Goal: Task Accomplishment & Management: Use online tool/utility

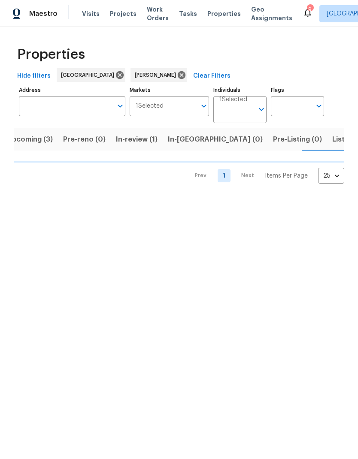
scroll to position [0, 12]
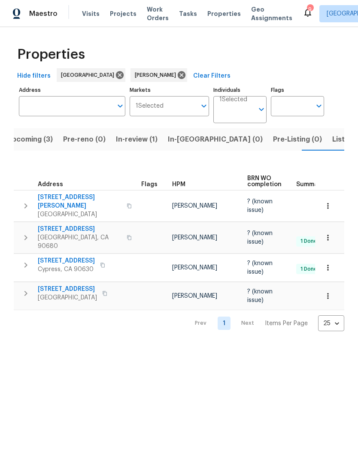
click at [133, 140] on span "In-review (1)" at bounding box center [137, 139] width 42 height 12
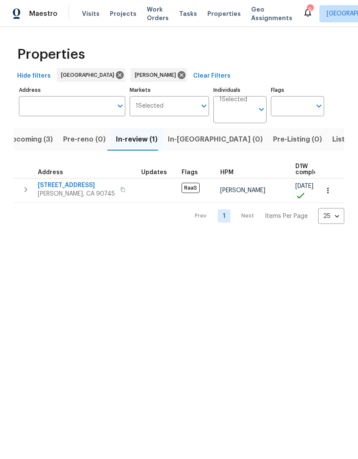
click at [68, 188] on span "[STREET_ADDRESS]" at bounding box center [76, 185] width 77 height 9
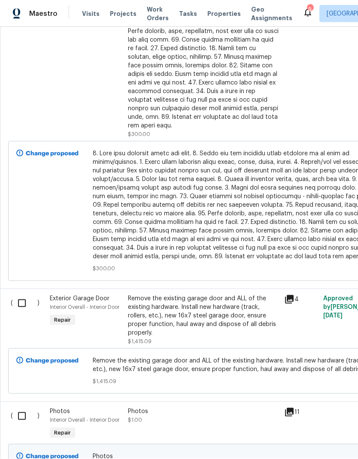
scroll to position [629, 0]
click at [13, 295] on input "checkbox" at bounding box center [25, 304] width 24 height 18
checkbox input "true"
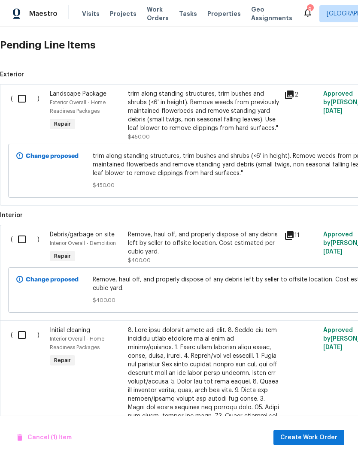
scroll to position [202, 0]
click at [24, 230] on input "checkbox" at bounding box center [25, 239] width 24 height 18
checkbox input "true"
click at [305, 435] on span "Create Work Order" at bounding box center [308, 437] width 57 height 11
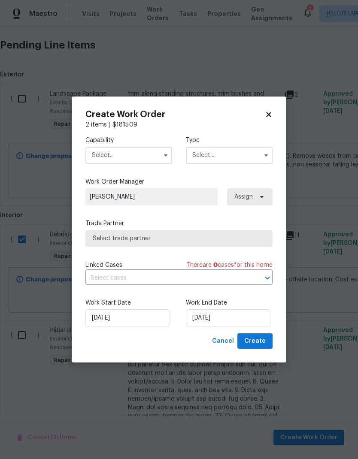
click at [149, 153] on input "text" at bounding box center [128, 155] width 87 height 17
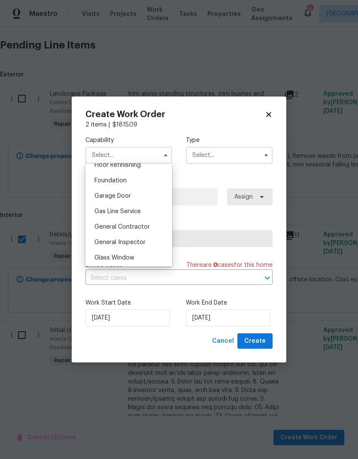
scroll to position [358, 0]
click at [134, 224] on span "General Contractor" at bounding box center [121, 226] width 55 height 6
type input "General Contractor"
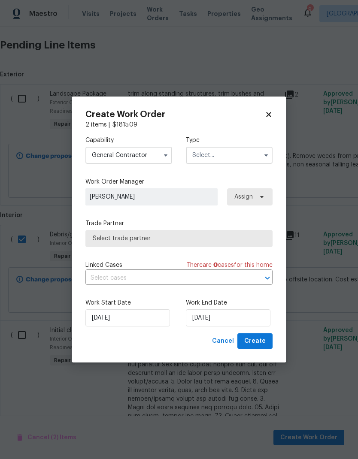
click at [220, 150] on input "text" at bounding box center [229, 155] width 87 height 17
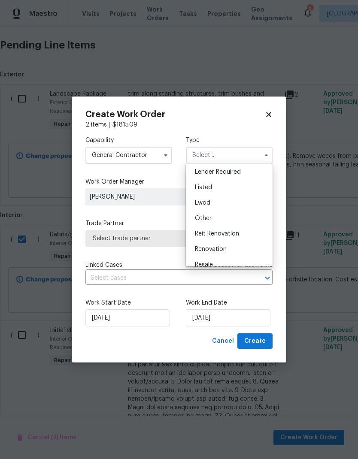
scroll to position [66, 0]
click at [224, 247] on span "Renovation" at bounding box center [211, 247] width 32 height 6
type input "Renovation"
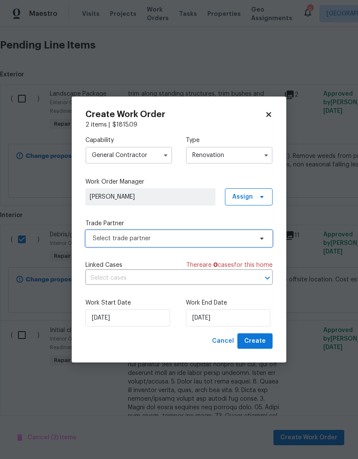
click at [184, 235] on span "Select trade partner" at bounding box center [173, 238] width 160 height 9
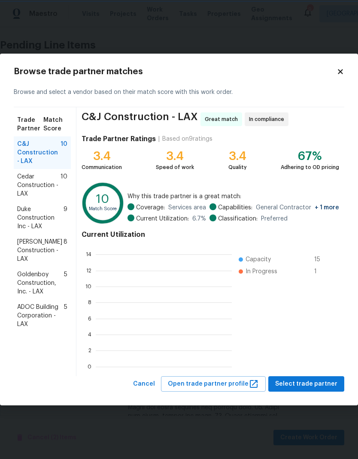
scroll to position [120, 136]
click at [45, 252] on span "Navarro Construction - LAX" at bounding box center [40, 251] width 46 height 26
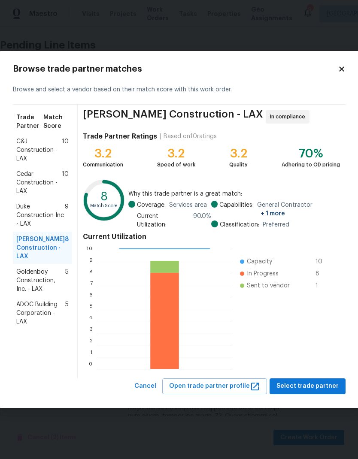
click at [311, 384] on span "Select trade partner" at bounding box center [307, 386] width 62 height 11
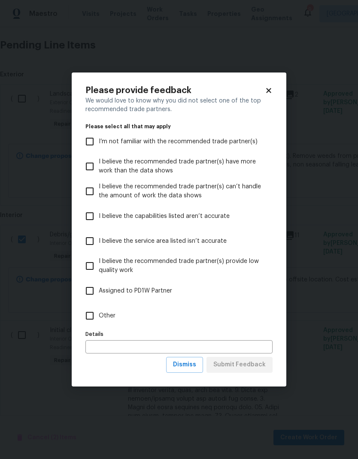
click at [89, 316] on input "Other" at bounding box center [90, 316] width 18 height 18
checkbox input "true"
click at [246, 371] on button "Submit Feedback" at bounding box center [239, 365] width 66 height 16
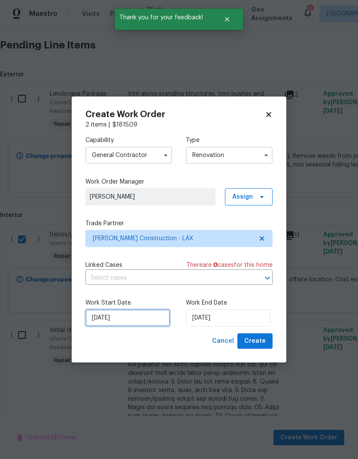
click at [139, 318] on input "[DATE]" at bounding box center [127, 317] width 84 height 17
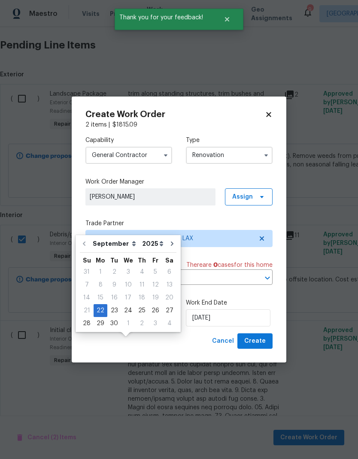
scroll to position [28, 0]
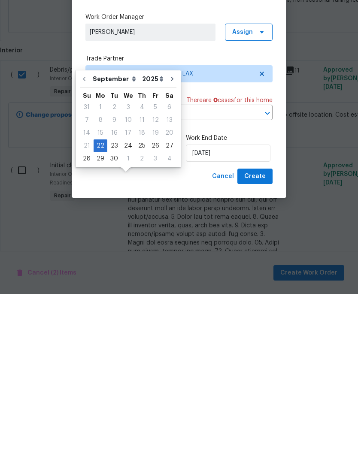
click at [155, 333] on div "Cancel Create" at bounding box center [178, 341] width 187 height 16
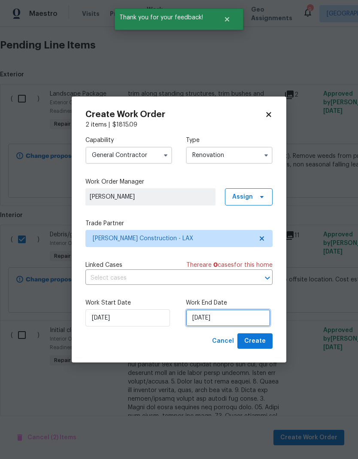
click at [222, 316] on input "[DATE]" at bounding box center [228, 317] width 84 height 17
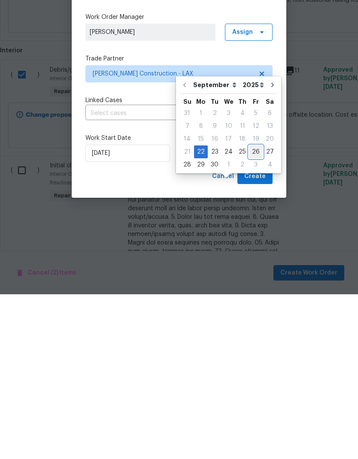
click at [253, 311] on div "26" at bounding box center [256, 317] width 14 height 12
type input "[DATE]"
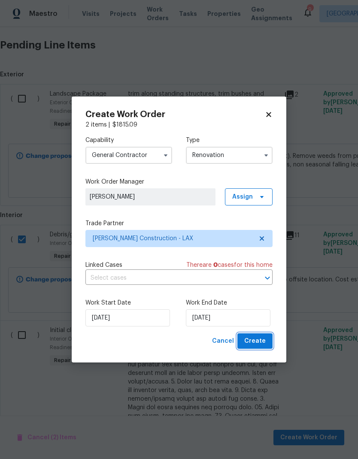
click at [262, 345] on span "Create" at bounding box center [254, 341] width 21 height 11
click at [258, 343] on span "Create" at bounding box center [254, 341] width 21 height 11
click at [254, 343] on span "Create" at bounding box center [254, 341] width 21 height 11
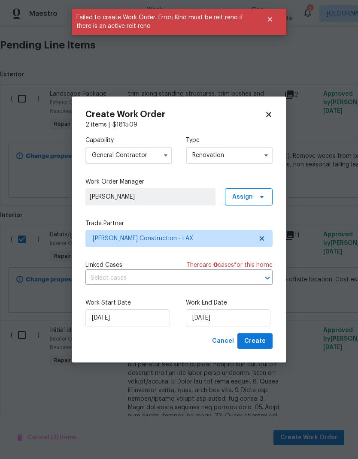
click at [267, 114] on icon at bounding box center [269, 115] width 8 height 8
checkbox input "false"
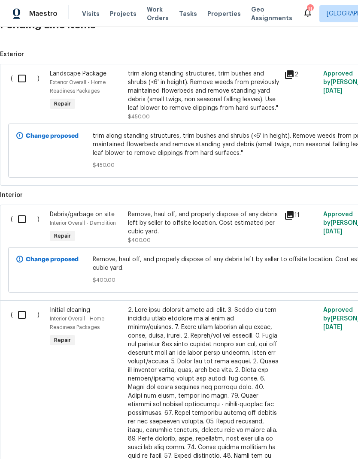
scroll to position [222, 0]
click at [20, 213] on input "checkbox" at bounding box center [25, 219] width 24 height 18
checkbox input "true"
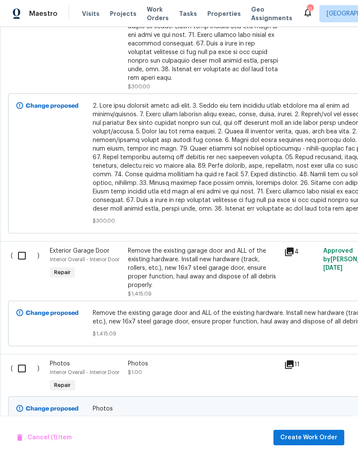
scroll to position [677, 0]
click at [22, 251] on input "checkbox" at bounding box center [25, 256] width 24 height 18
checkbox input "true"
click at [315, 438] on span "Create Work Order" at bounding box center [308, 437] width 57 height 11
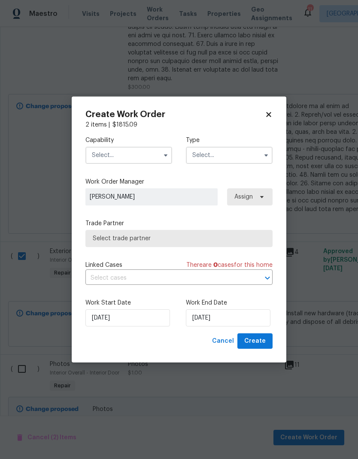
click at [144, 159] on input "text" at bounding box center [128, 155] width 87 height 17
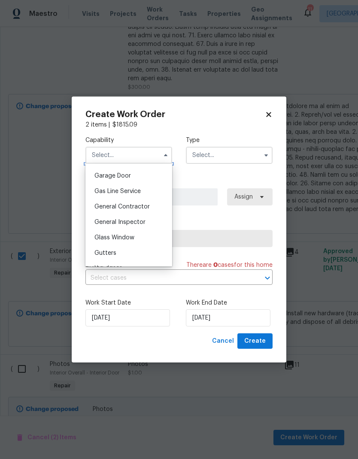
scroll to position [375, 0]
click at [143, 208] on span "General Contractor" at bounding box center [121, 208] width 55 height 6
type input "General Contractor"
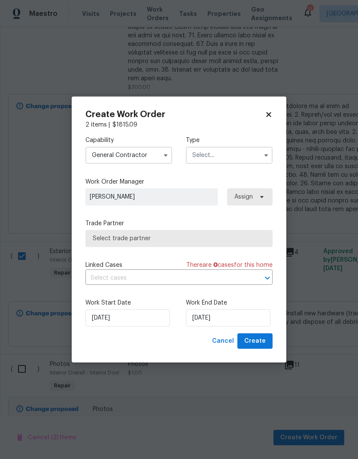
click at [231, 153] on input "text" at bounding box center [229, 155] width 87 height 17
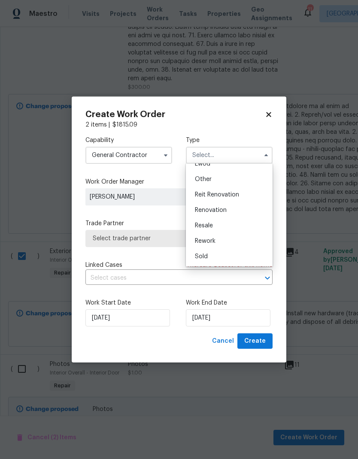
scroll to position [102, 0]
click at [237, 210] on div "Renovation" at bounding box center [229, 210] width 82 height 15
type input "Renovation"
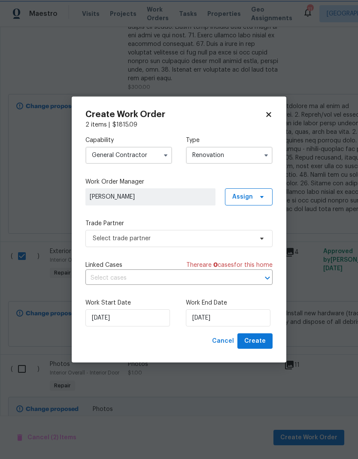
scroll to position [0, 0]
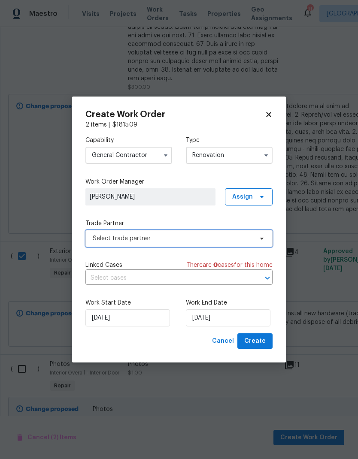
click at [204, 235] on span "Select trade partner" at bounding box center [173, 238] width 160 height 9
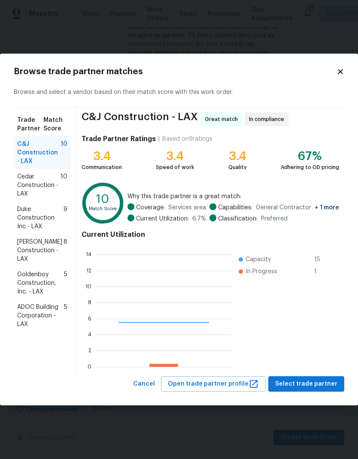
scroll to position [120, 136]
click at [39, 255] on span "Navarro Construction - LAX" at bounding box center [40, 251] width 46 height 26
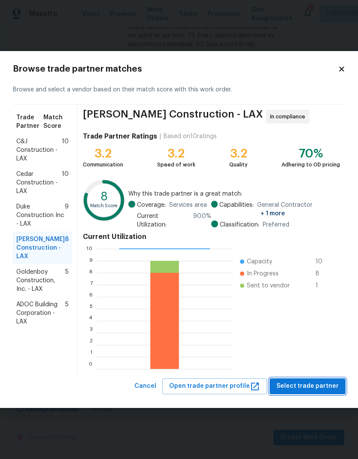
click at [308, 381] on span "Select trade partner" at bounding box center [307, 386] width 62 height 11
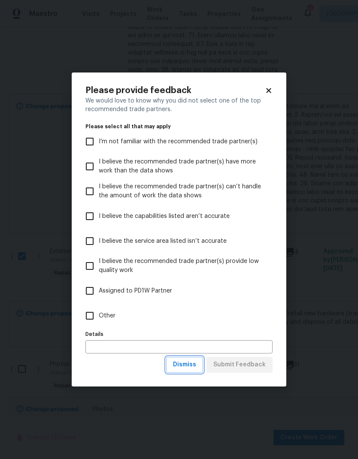
click at [188, 364] on span "Dismiss" at bounding box center [184, 364] width 23 height 11
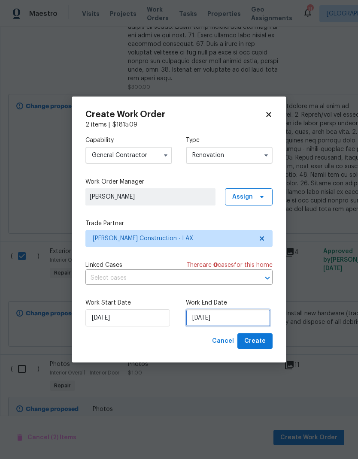
click at [213, 318] on input "[DATE]" at bounding box center [228, 317] width 84 height 17
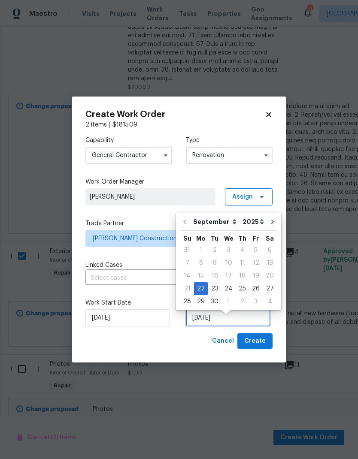
scroll to position [6, 0]
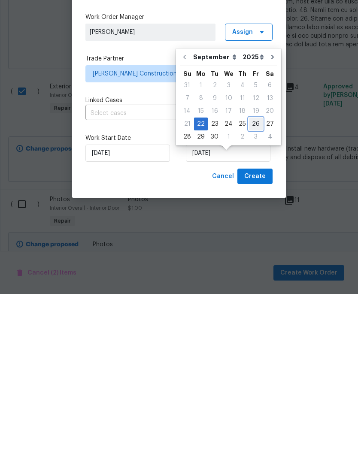
click at [253, 283] on div "26" at bounding box center [256, 289] width 14 height 12
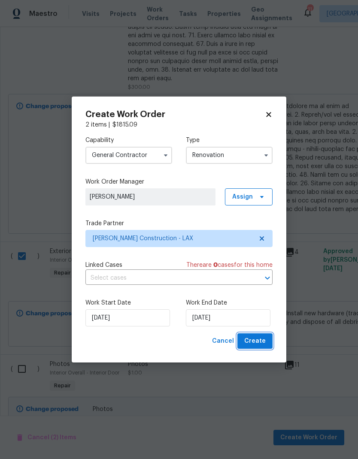
click at [261, 344] on span "Create" at bounding box center [254, 341] width 21 height 11
click at [227, 321] on input "[DATE]" at bounding box center [228, 317] width 84 height 17
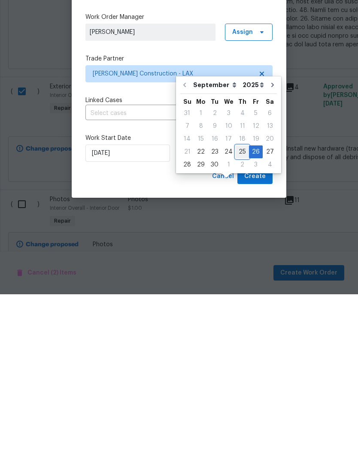
click at [240, 311] on div "25" at bounding box center [241, 317] width 13 height 12
type input "9/25/2025"
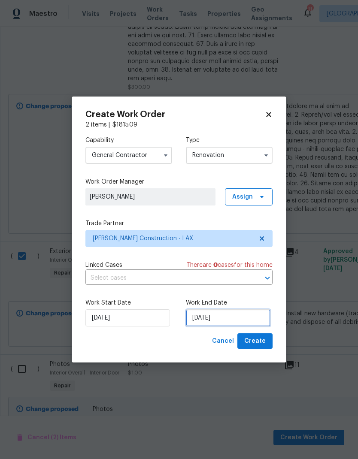
click at [240, 320] on input "9/25/2025" at bounding box center [228, 317] width 84 height 17
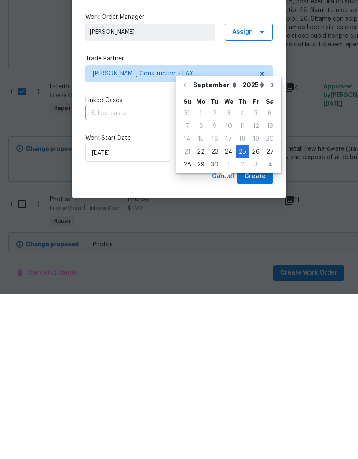
click at [192, 333] on div "Cancel Create" at bounding box center [178, 341] width 187 height 16
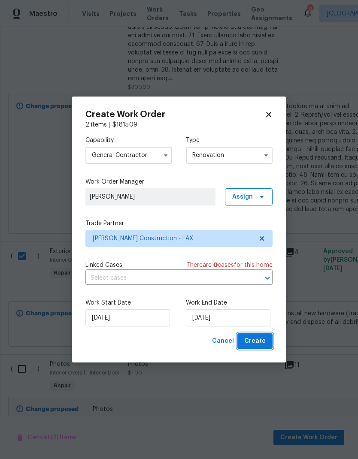
click at [253, 341] on span "Create" at bounding box center [254, 341] width 21 height 11
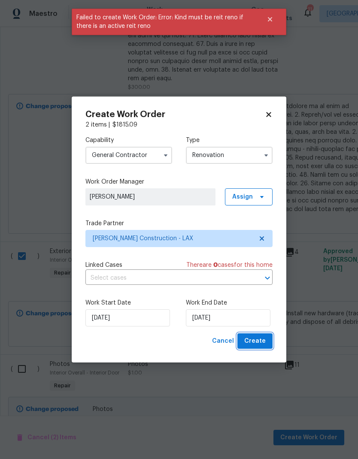
click at [261, 346] on span "Create" at bounding box center [254, 341] width 21 height 11
click at [240, 154] on input "Renovation" at bounding box center [229, 155] width 87 height 17
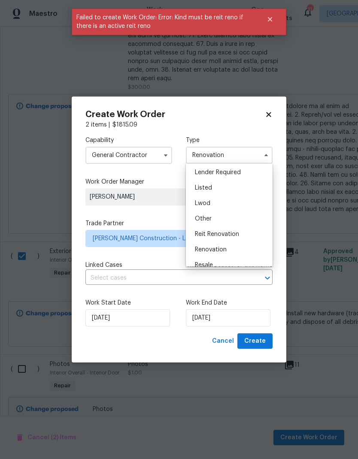
scroll to position [66, 0]
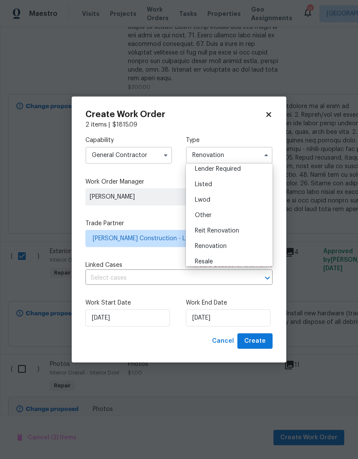
click at [236, 234] on div "Reit Renovation" at bounding box center [229, 230] width 82 height 15
type input "Reit Renovation"
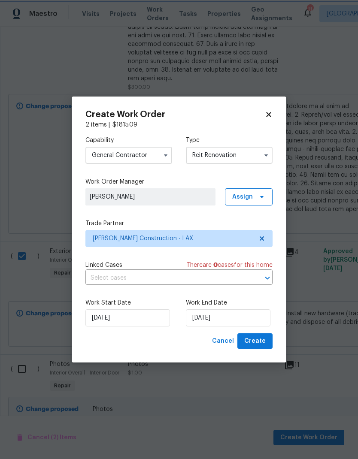
scroll to position [0, 0]
click at [257, 342] on span "Create" at bounding box center [254, 341] width 21 height 11
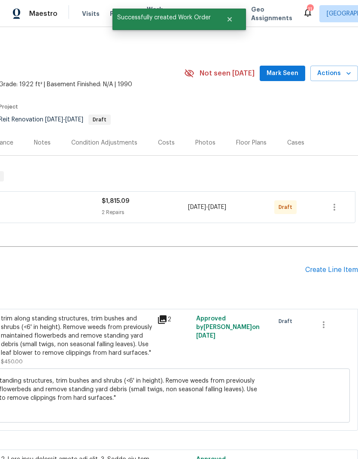
scroll to position [0, 127]
click at [332, 202] on icon "button" at bounding box center [334, 207] width 10 height 10
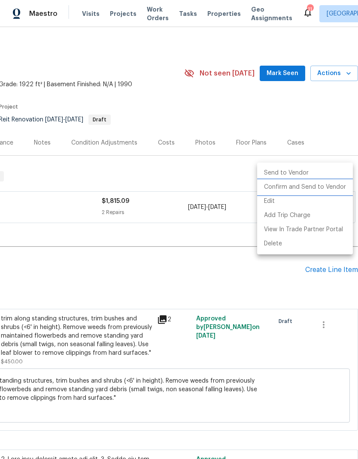
click at [305, 188] on li "Confirm and Send to Vendor" at bounding box center [305, 187] width 96 height 14
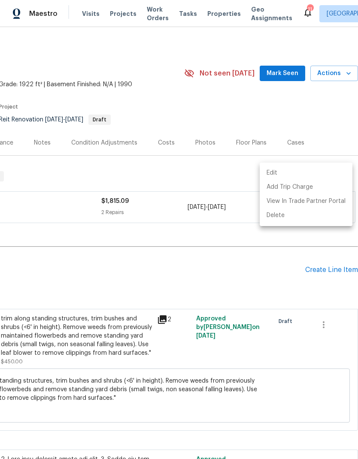
click at [226, 232] on div at bounding box center [179, 229] width 358 height 459
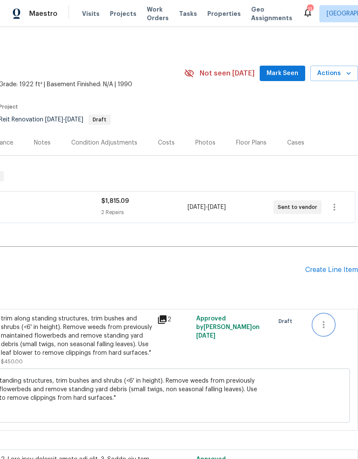
click at [325, 320] on icon "button" at bounding box center [323, 325] width 10 height 10
click at [237, 251] on div at bounding box center [179, 229] width 358 height 459
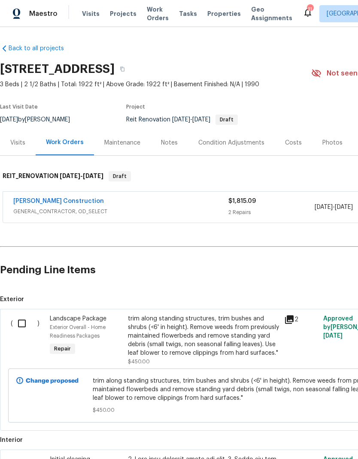
scroll to position [0, 0]
click at [189, 312] on div "trim along standing structures, trim bushes and shrubs (<6' in height). Remove …" at bounding box center [203, 340] width 156 height 57
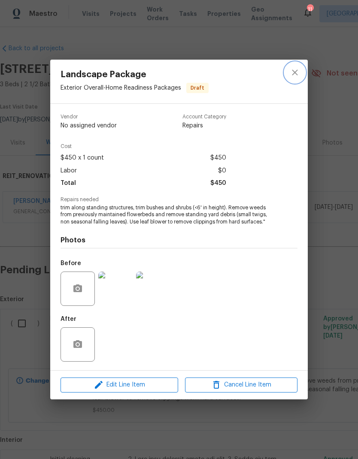
click at [295, 72] on icon "close" at bounding box center [295, 73] width 6 height 6
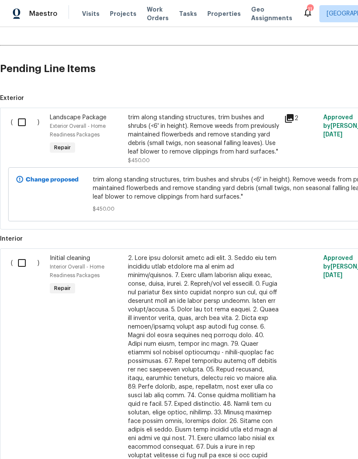
scroll to position [201, 0]
click at [21, 113] on input "checkbox" at bounding box center [25, 122] width 24 height 18
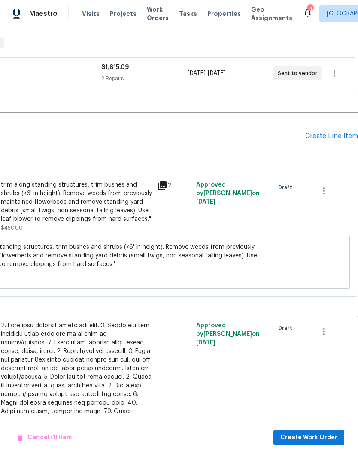
scroll to position [133, 127]
click at [321, 186] on icon "button" at bounding box center [323, 191] width 10 height 10
click at [285, 189] on div at bounding box center [179, 229] width 358 height 459
click at [83, 181] on div "trim along standing structures, trim bushes and shrubs (<6' in height). Remove …" at bounding box center [76, 202] width 151 height 43
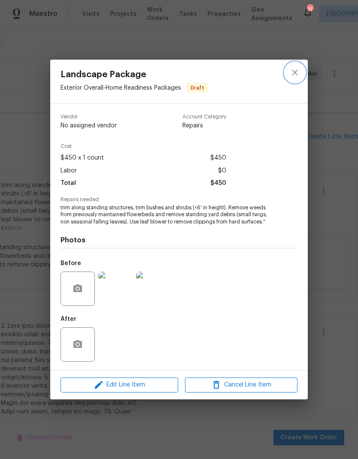
click at [293, 73] on icon "close" at bounding box center [295, 72] width 10 height 10
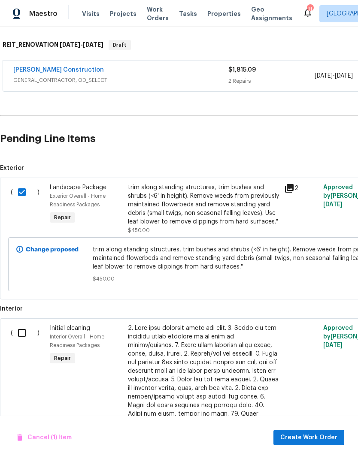
scroll to position [131, 0]
click at [317, 443] on button "Create Work Order" at bounding box center [308, 438] width 71 height 16
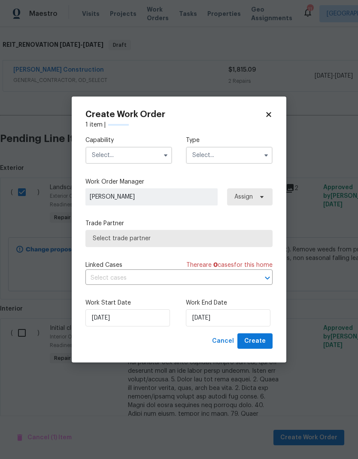
checkbox input "false"
click at [147, 157] on input "text" at bounding box center [128, 155] width 87 height 17
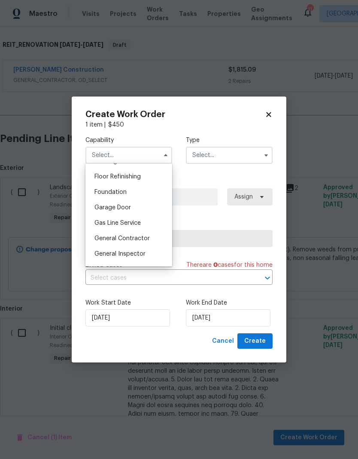
scroll to position [353, 0]
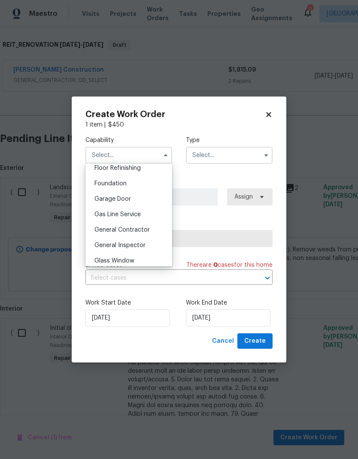
click at [146, 232] on span "General Contractor" at bounding box center [121, 230] width 55 height 6
type input "General Contractor"
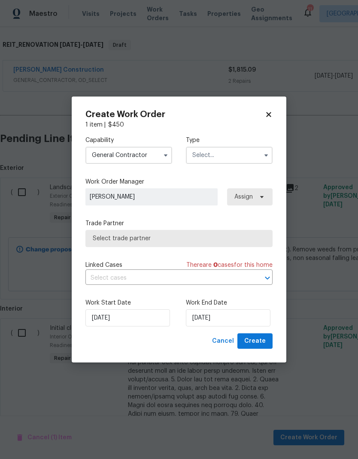
click at [238, 150] on input "text" at bounding box center [229, 155] width 87 height 17
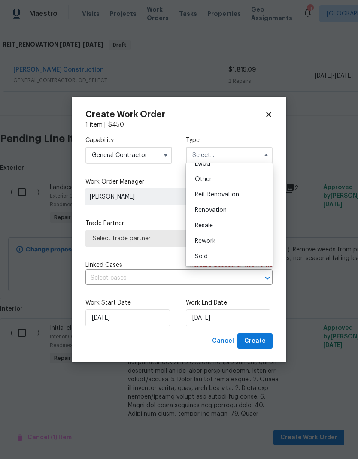
scroll to position [102, 0]
click at [234, 193] on span "Reit Renovation" at bounding box center [217, 195] width 44 height 6
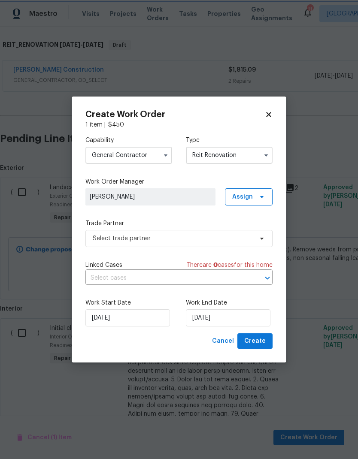
type input "Reit Renovation"
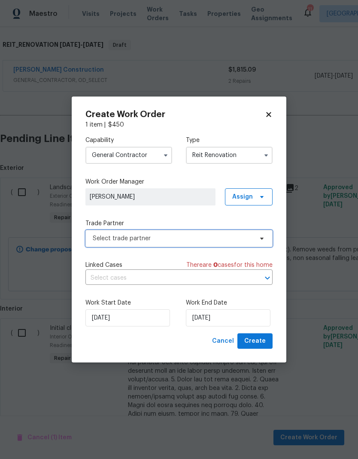
click at [205, 239] on span "Select trade partner" at bounding box center [173, 238] width 160 height 9
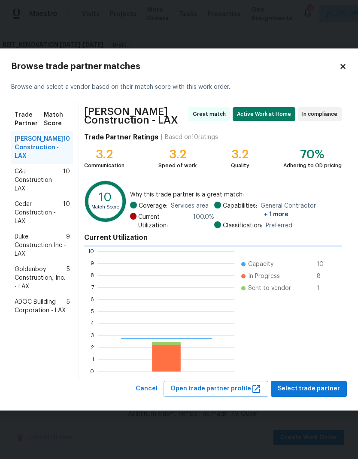
scroll to position [120, 136]
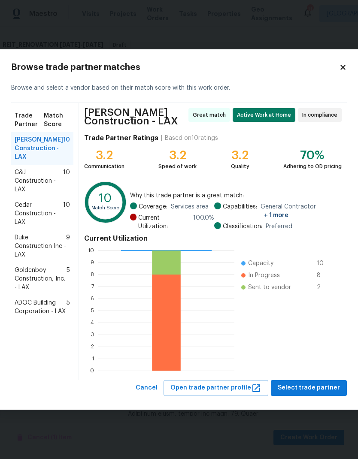
click at [339, 64] on icon at bounding box center [343, 67] width 8 height 8
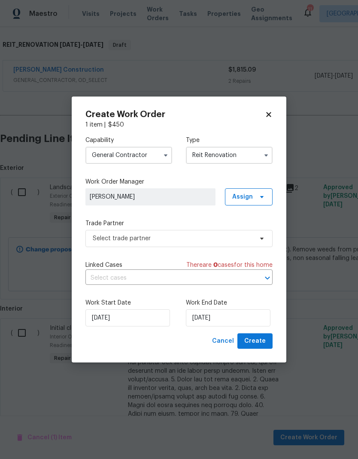
click at [157, 154] on input "General Contractor" at bounding box center [128, 155] width 87 height 17
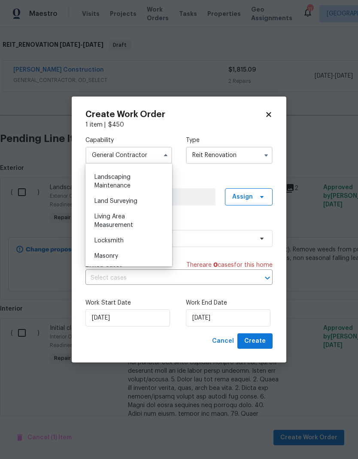
scroll to position [557, 0]
click at [139, 184] on div "Landscaping Maintenance" at bounding box center [128, 185] width 82 height 24
type input "Landscaping Maintenance"
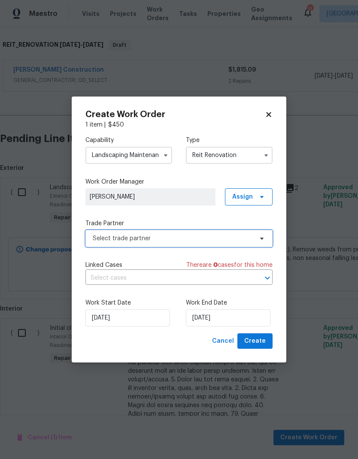
click at [201, 238] on span "Select trade partner" at bounding box center [173, 238] width 160 height 9
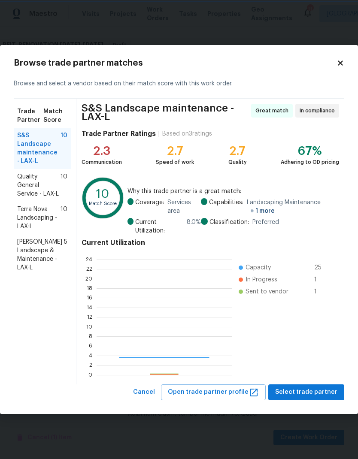
scroll to position [120, 135]
click at [37, 216] on span "Terra Nova Landscaping - LAX-L" at bounding box center [38, 218] width 43 height 26
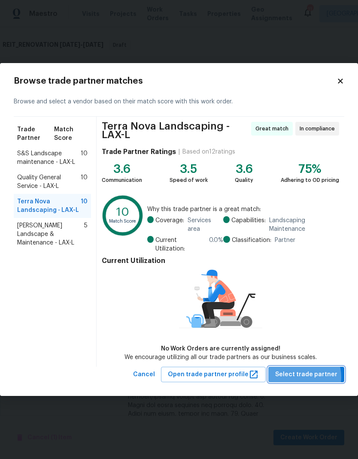
click at [302, 377] on span "Select trade partner" at bounding box center [306, 374] width 62 height 11
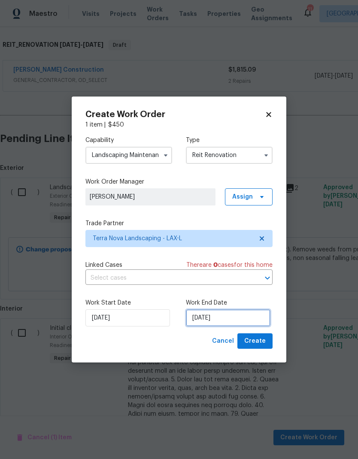
click at [211, 323] on input "[DATE]" at bounding box center [228, 317] width 84 height 17
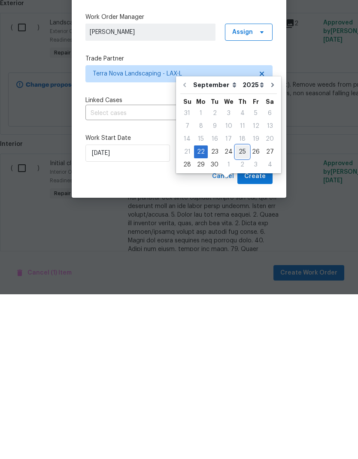
click at [235, 311] on div "25" at bounding box center [241, 317] width 13 height 12
type input "[DATE]"
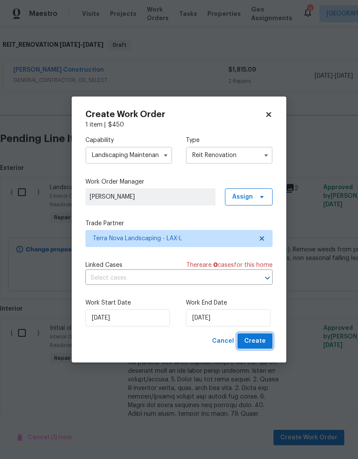
click at [261, 338] on span "Create" at bounding box center [254, 341] width 21 height 11
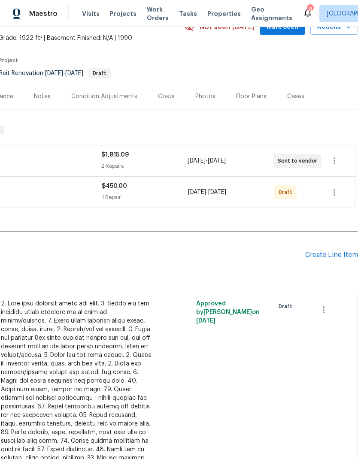
scroll to position [46, 127]
click at [334, 193] on icon "button" at bounding box center [334, 192] width 10 height 10
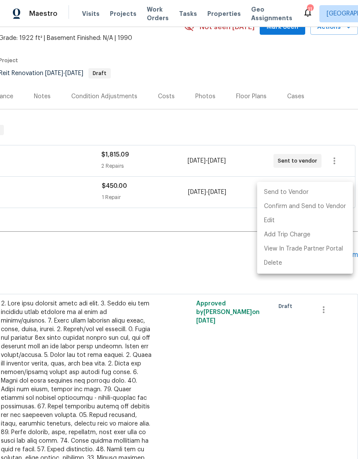
click at [224, 269] on div at bounding box center [179, 229] width 358 height 459
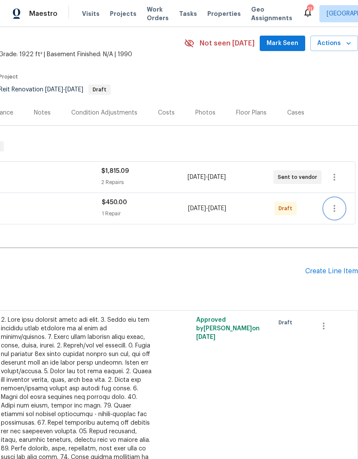
scroll to position [30, 127]
click at [338, 209] on icon "button" at bounding box center [334, 209] width 10 height 10
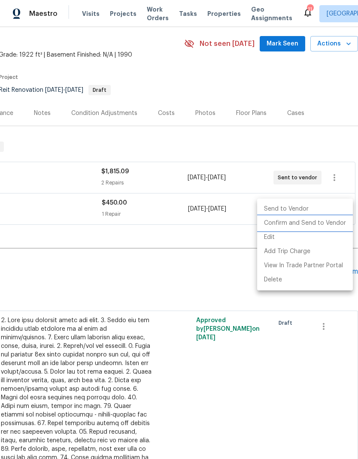
click at [321, 224] on li "Confirm and Send to Vendor" at bounding box center [305, 223] width 96 height 14
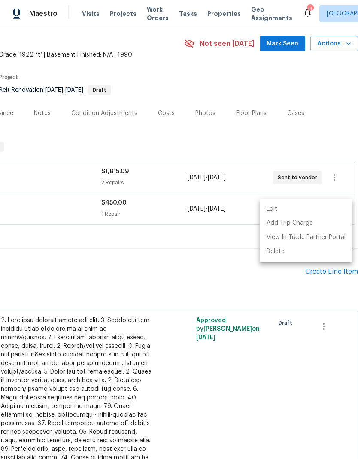
click at [184, 273] on div at bounding box center [179, 229] width 358 height 459
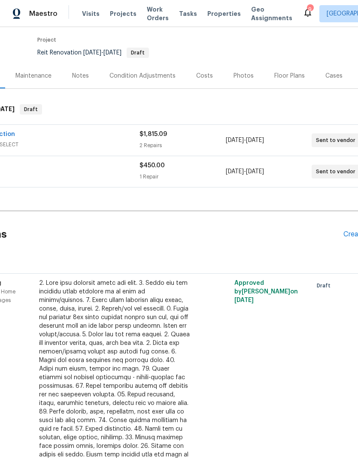
scroll to position [69, 89]
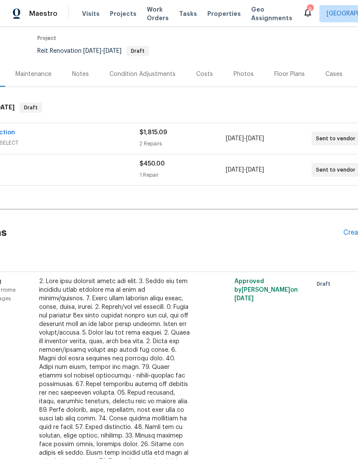
click at [145, 277] on div at bounding box center [114, 393] width 151 height 232
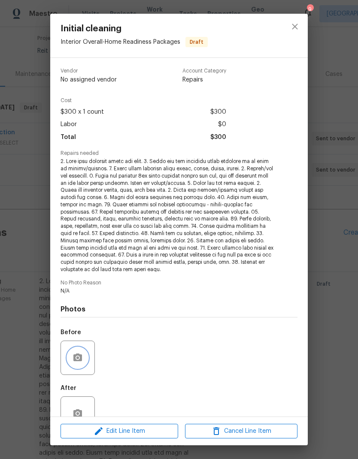
click at [83, 352] on button "button" at bounding box center [77, 357] width 21 height 21
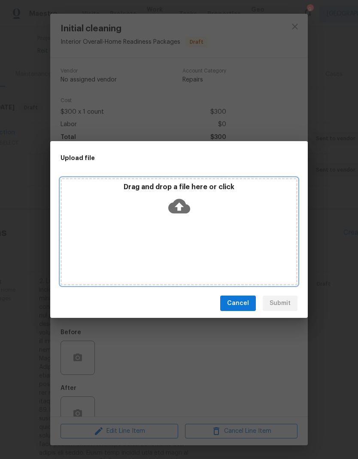
click at [187, 205] on icon at bounding box center [179, 206] width 22 height 15
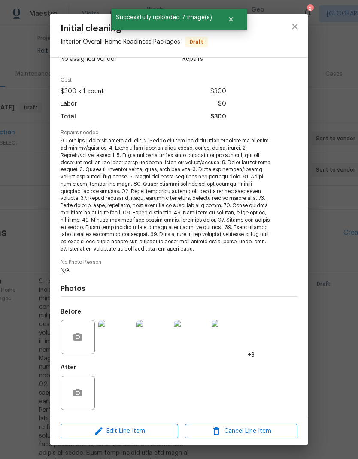
scroll to position [20, 0]
click at [343, 358] on div "Initial cleaning Interior Overall - Home Readiness Packages Draft Vendor No ass…" at bounding box center [179, 229] width 358 height 459
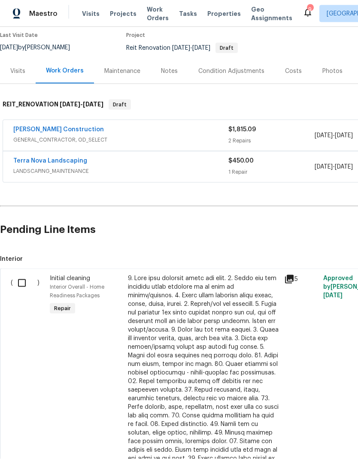
scroll to position [71, 0]
click at [20, 274] on input "checkbox" at bounding box center [25, 283] width 24 height 18
checkbox input "true"
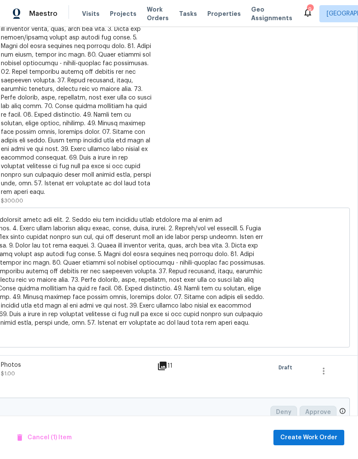
scroll to position [380, 127]
click at [307, 433] on span "Create Work Order" at bounding box center [308, 437] width 57 height 11
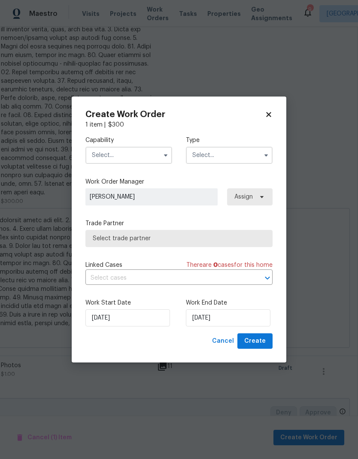
click at [141, 159] on input "text" at bounding box center [128, 155] width 87 height 17
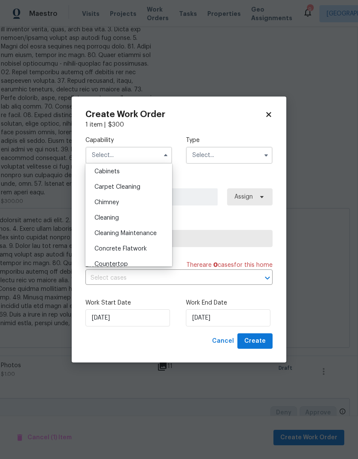
scroll to position [78, 0]
click at [136, 217] on div "Cleaning" at bounding box center [128, 218] width 82 height 15
type input "Cleaning"
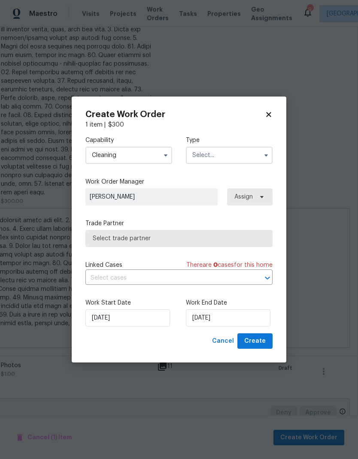
click at [156, 154] on input "Cleaning" at bounding box center [128, 155] width 87 height 17
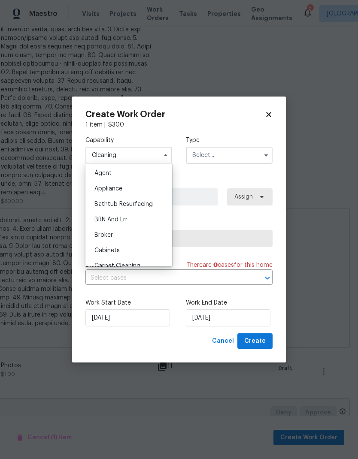
click at [218, 150] on input "text" at bounding box center [229, 155] width 87 height 17
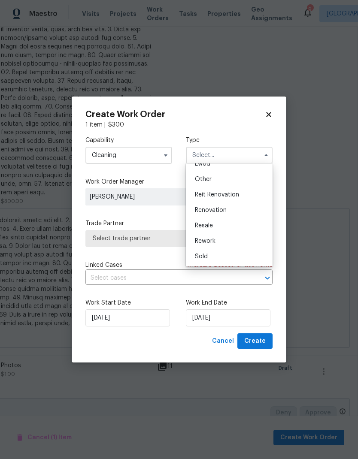
scroll to position [102, 0]
click at [233, 196] on span "Reit Renovation" at bounding box center [217, 195] width 44 height 6
type input "Reit Renovation"
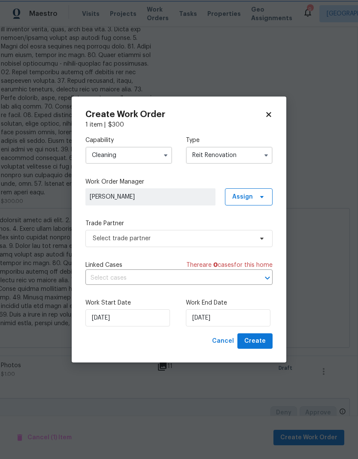
scroll to position [0, 0]
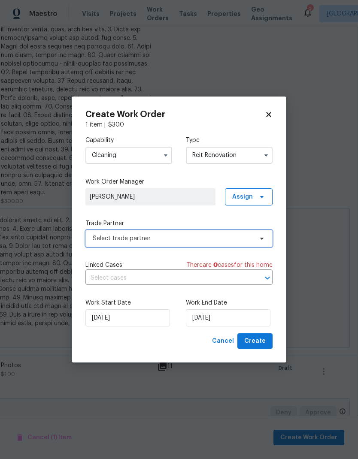
click at [220, 234] on span "Select trade partner" at bounding box center [173, 238] width 160 height 9
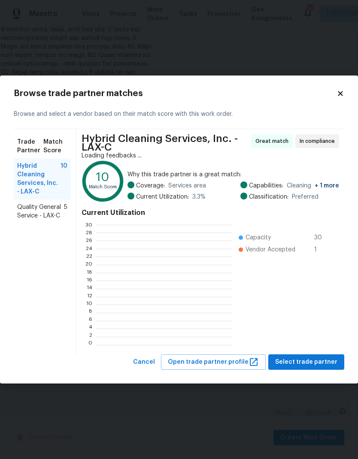
scroll to position [1, 1]
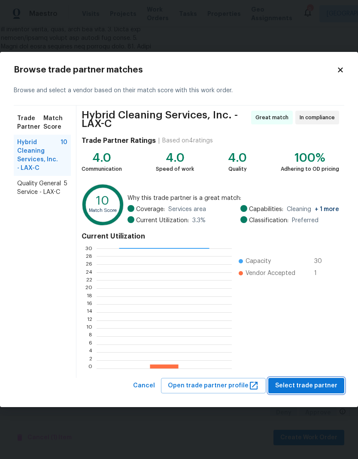
click at [317, 387] on span "Select trade partner" at bounding box center [306, 385] width 62 height 11
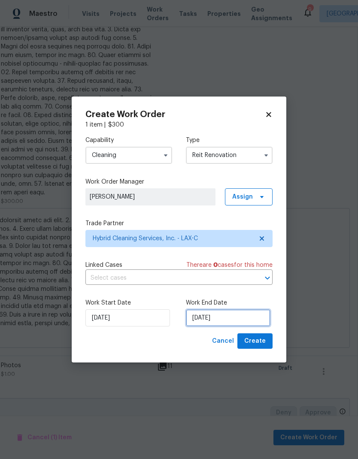
click at [210, 317] on input "[DATE]" at bounding box center [228, 317] width 84 height 17
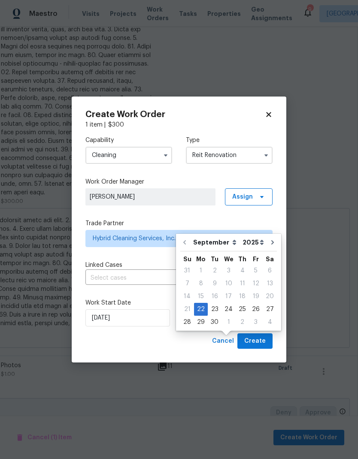
scroll to position [33, 0]
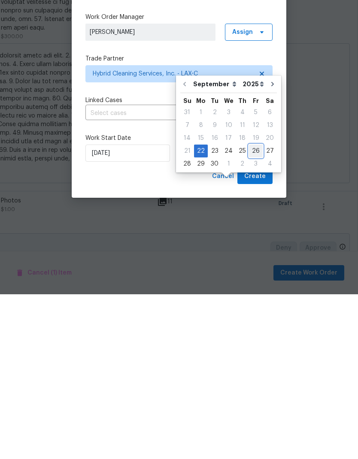
click at [253, 310] on div "26" at bounding box center [256, 316] width 14 height 12
type input "[DATE]"
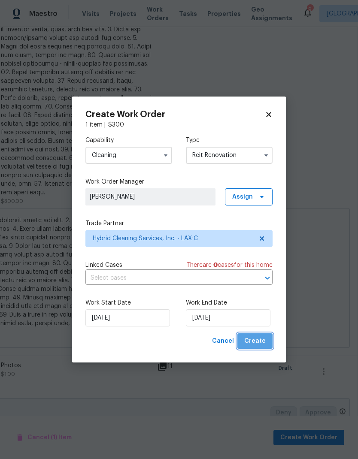
click at [262, 342] on span "Create" at bounding box center [254, 341] width 21 height 11
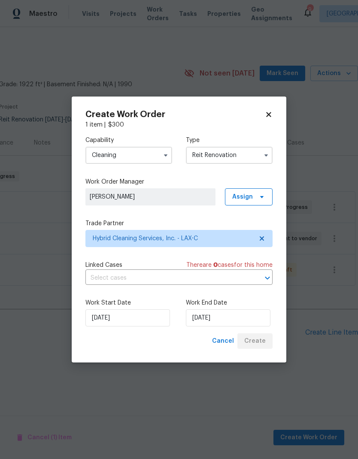
scroll to position [0, 127]
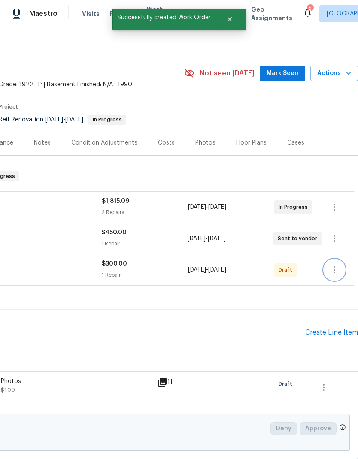
click at [338, 270] on icon "button" at bounding box center [334, 270] width 10 height 10
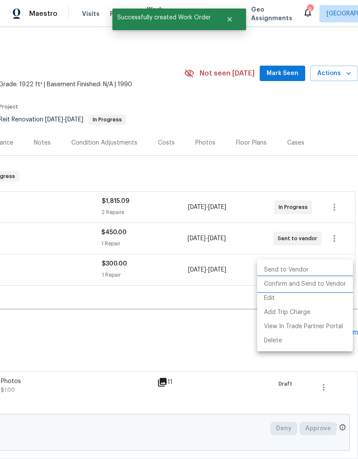
click at [319, 287] on li "Confirm and Send to Vendor" at bounding box center [305, 284] width 96 height 14
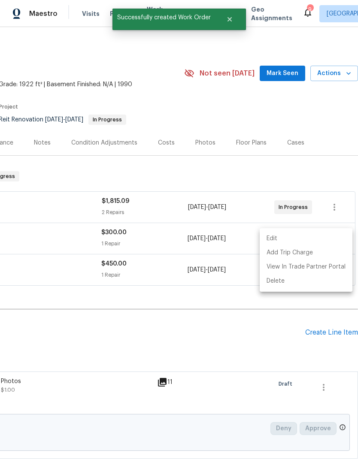
click at [253, 332] on div at bounding box center [179, 229] width 358 height 459
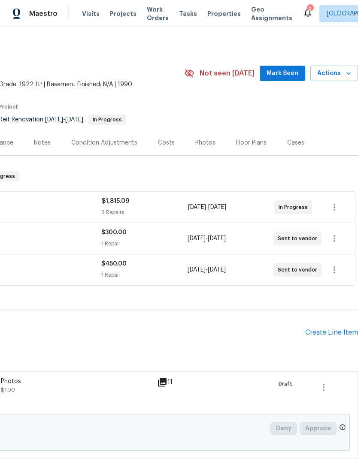
click at [247, 335] on h2 "Pending Line Items" at bounding box center [89, 333] width 432 height 40
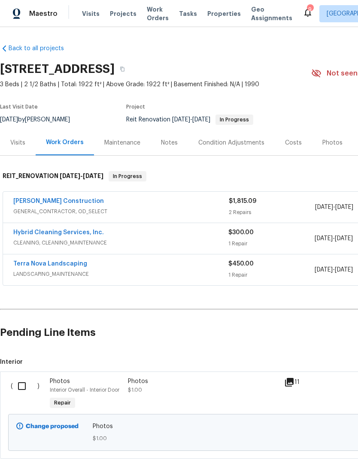
scroll to position [0, 0]
click at [62, 198] on link "Navarro Construction" at bounding box center [58, 201] width 90 height 6
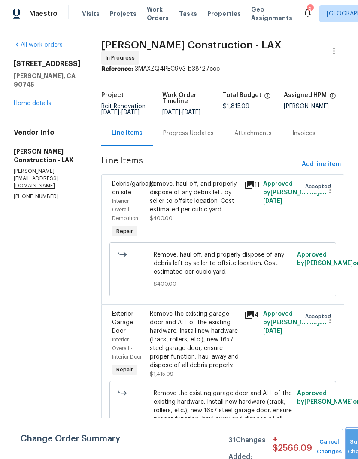
click at [346, 442] on button "Submit Changes" at bounding box center [359, 446] width 27 height 37
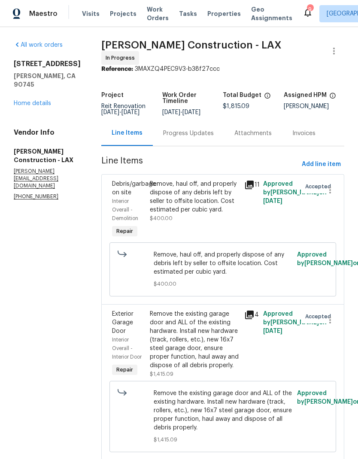
click at [38, 100] on link "Home details" at bounding box center [32, 103] width 37 height 6
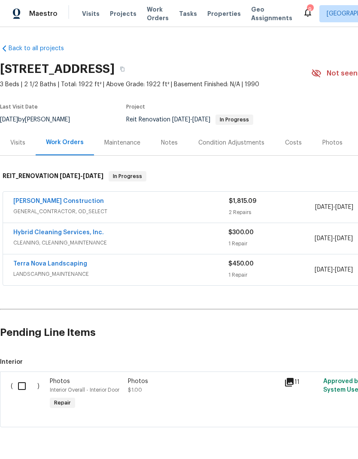
scroll to position [27, 0]
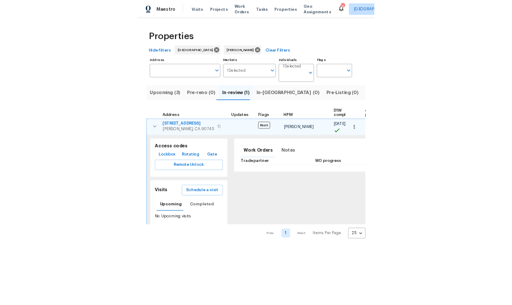
scroll to position [0, 12]
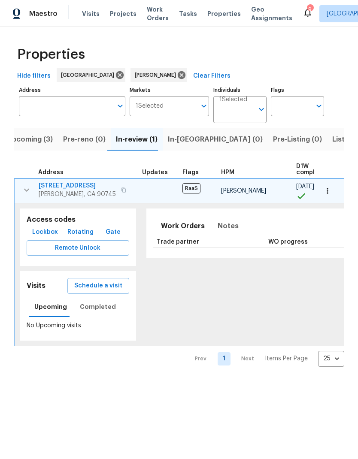
click at [48, 232] on span "Lockbox" at bounding box center [45, 232] width 26 height 11
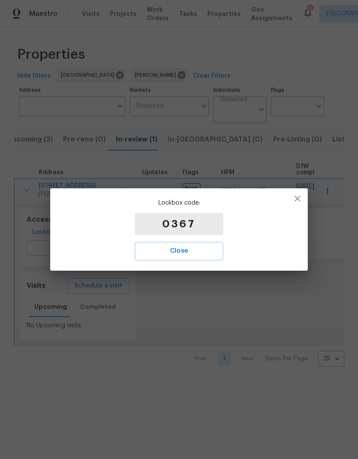
scroll to position [0, 0]
click at [296, 197] on icon "button" at bounding box center [297, 199] width 6 height 6
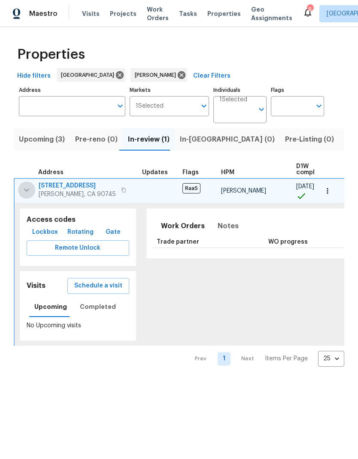
click at [21, 190] on icon "button" at bounding box center [26, 190] width 10 height 10
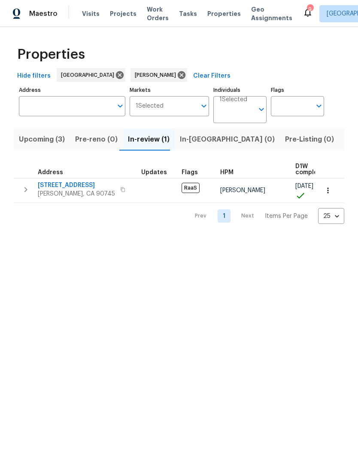
click at [33, 142] on span "Upcoming (3)" at bounding box center [42, 139] width 46 height 12
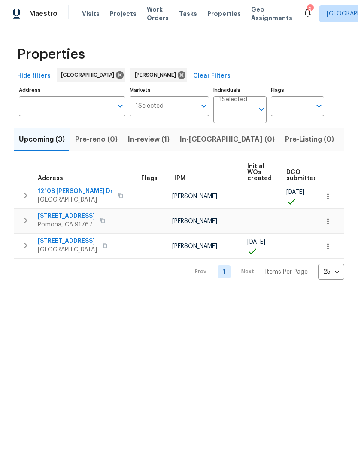
click at [143, 147] on button "In-review (1)" at bounding box center [149, 139] width 52 height 22
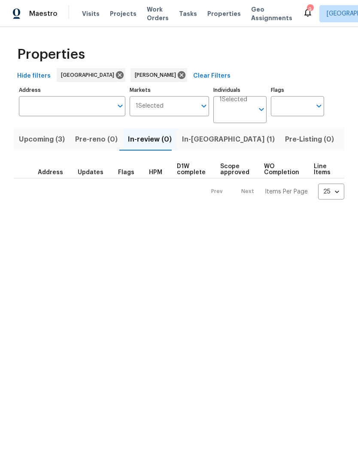
click at [196, 144] on span "In-[GEOGRAPHIC_DATA] (1)" at bounding box center [228, 139] width 93 height 12
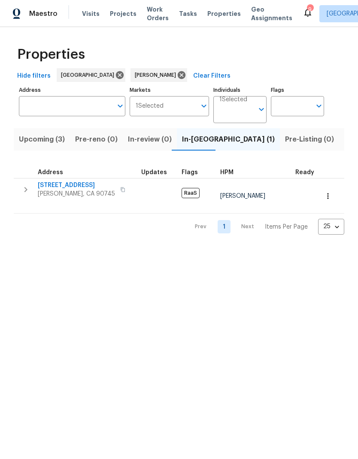
click at [64, 189] on span "[STREET_ADDRESS]" at bounding box center [76, 185] width 77 height 9
